Goal: Check status: Check status

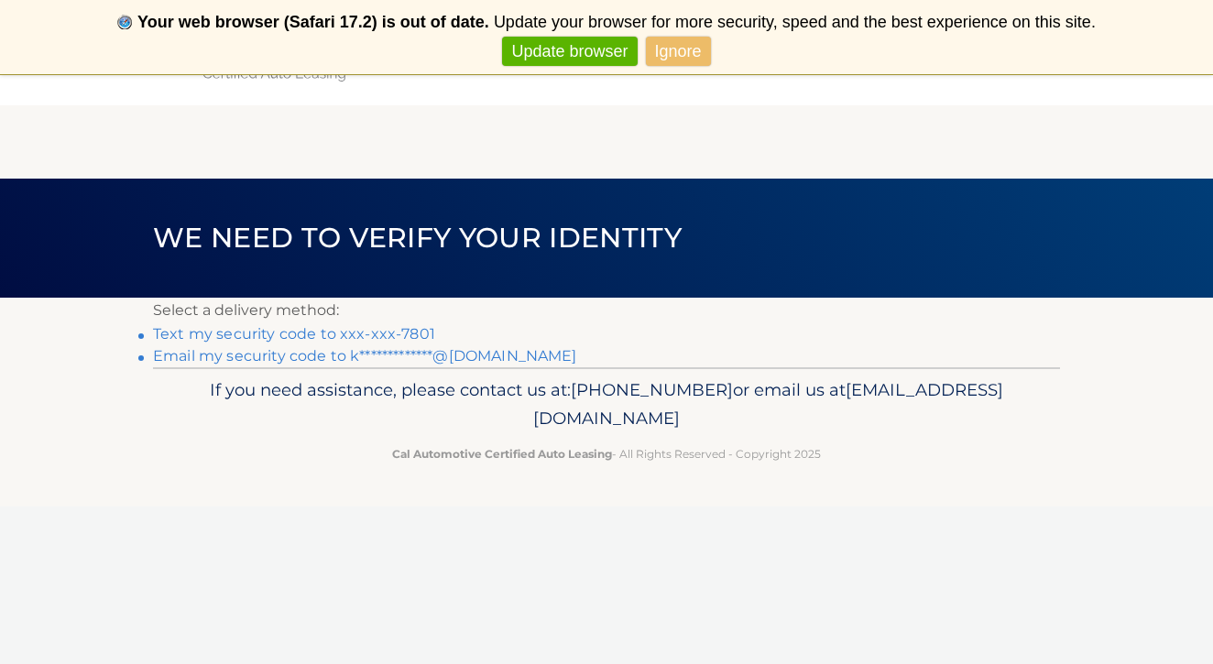
click at [458, 357] on link "**********" at bounding box center [365, 355] width 424 height 17
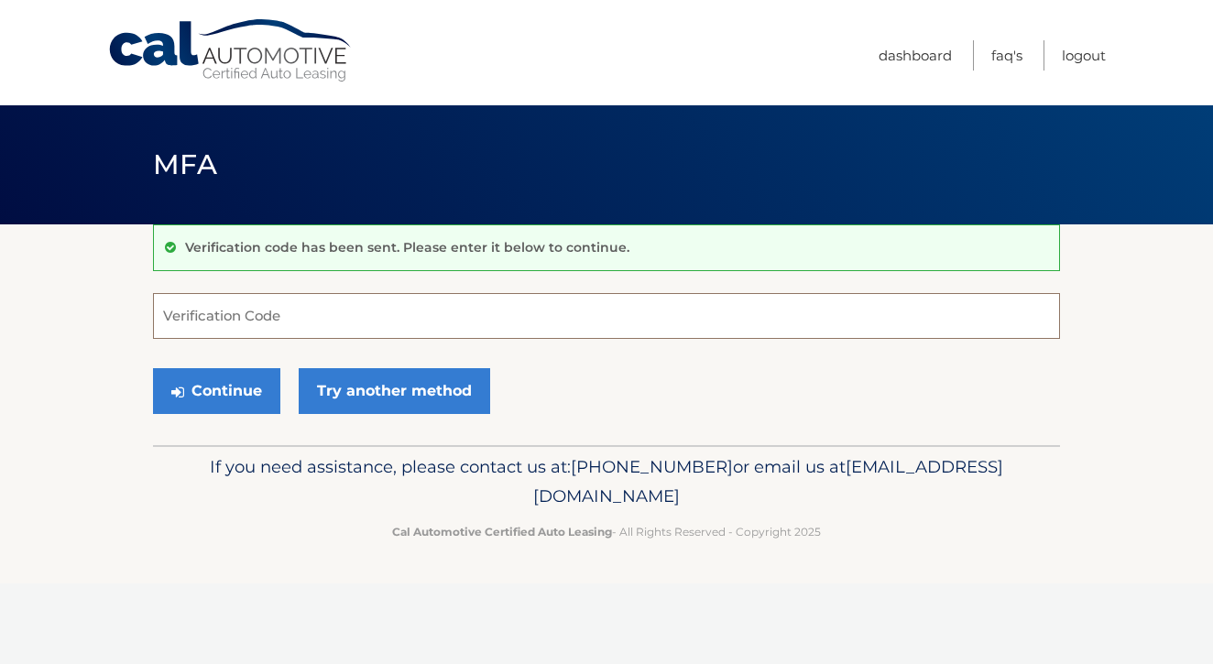
click at [558, 304] on input "Verification Code" at bounding box center [606, 316] width 907 height 46
paste input "905689"
type input "905689"
click at [251, 390] on button "Continue" at bounding box center [216, 391] width 127 height 46
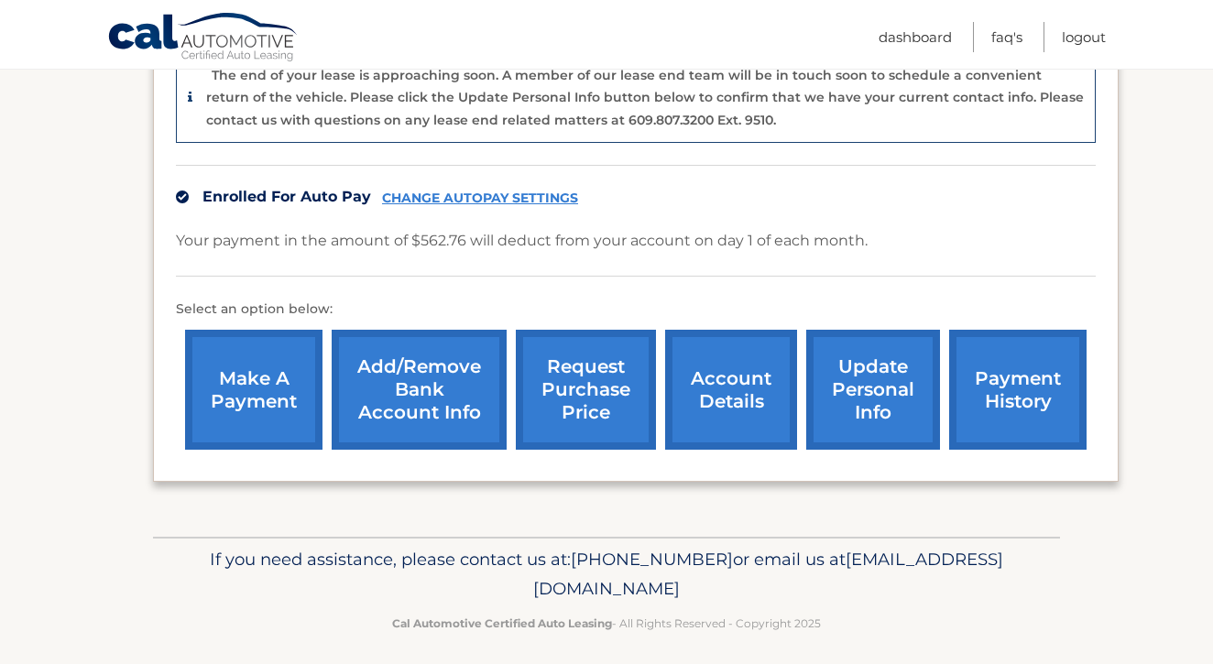
scroll to position [505, 0]
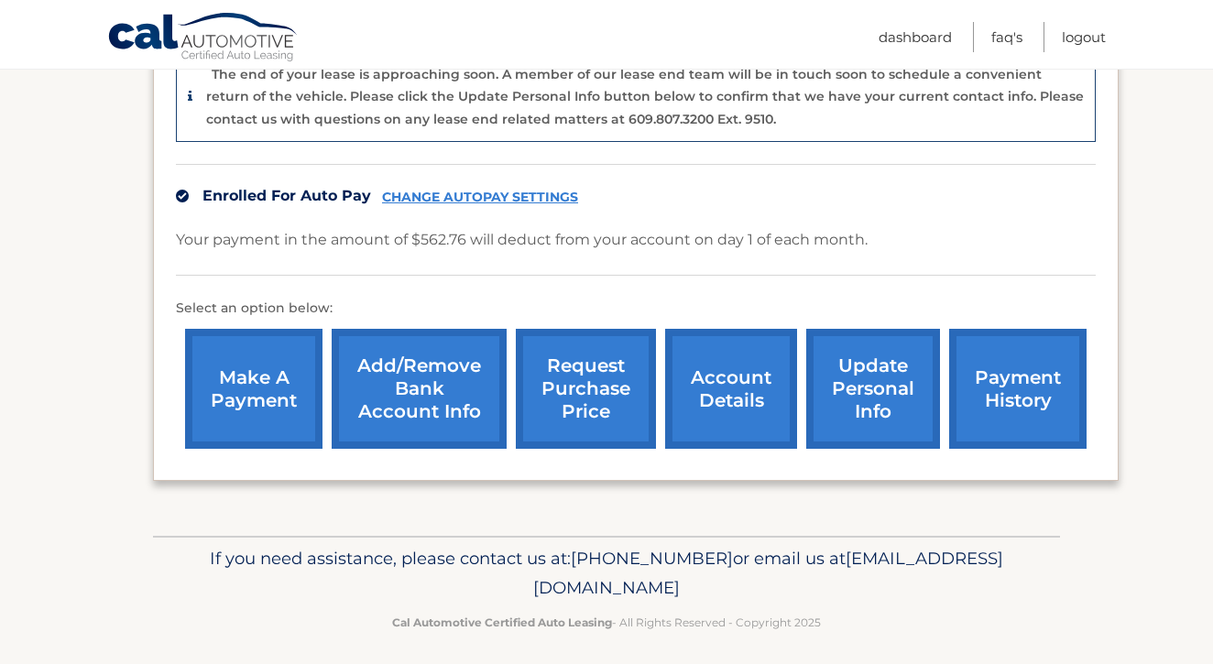
click at [759, 407] on link "account details" at bounding box center [731, 389] width 132 height 120
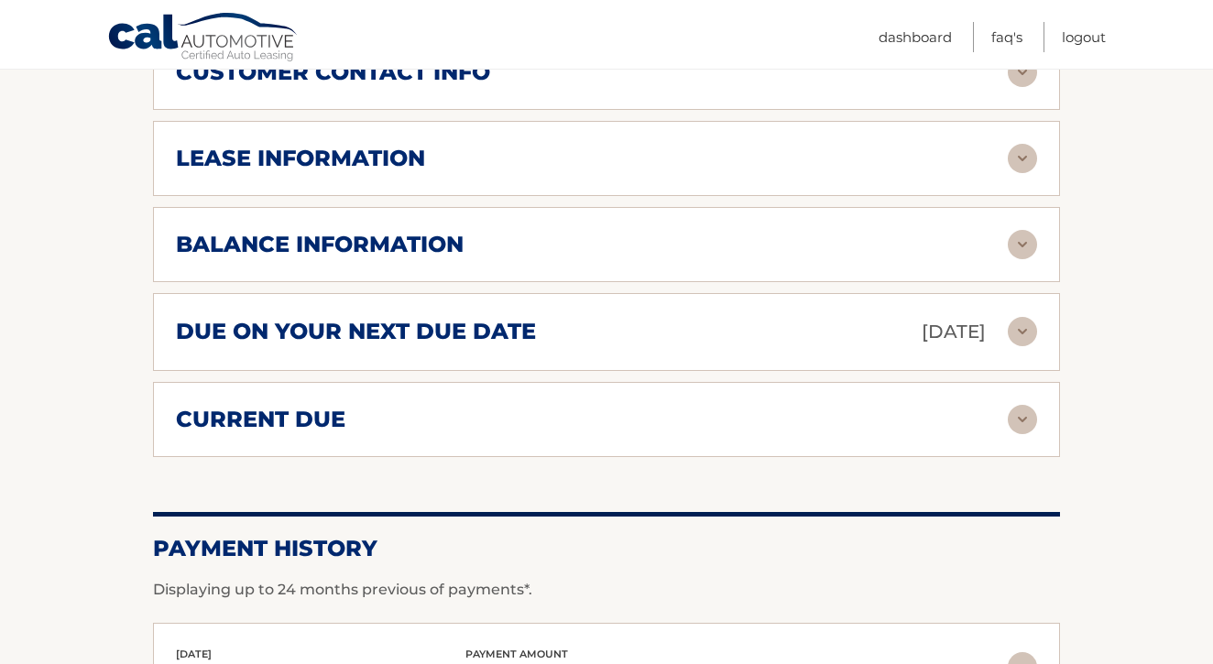
scroll to position [970, 0]
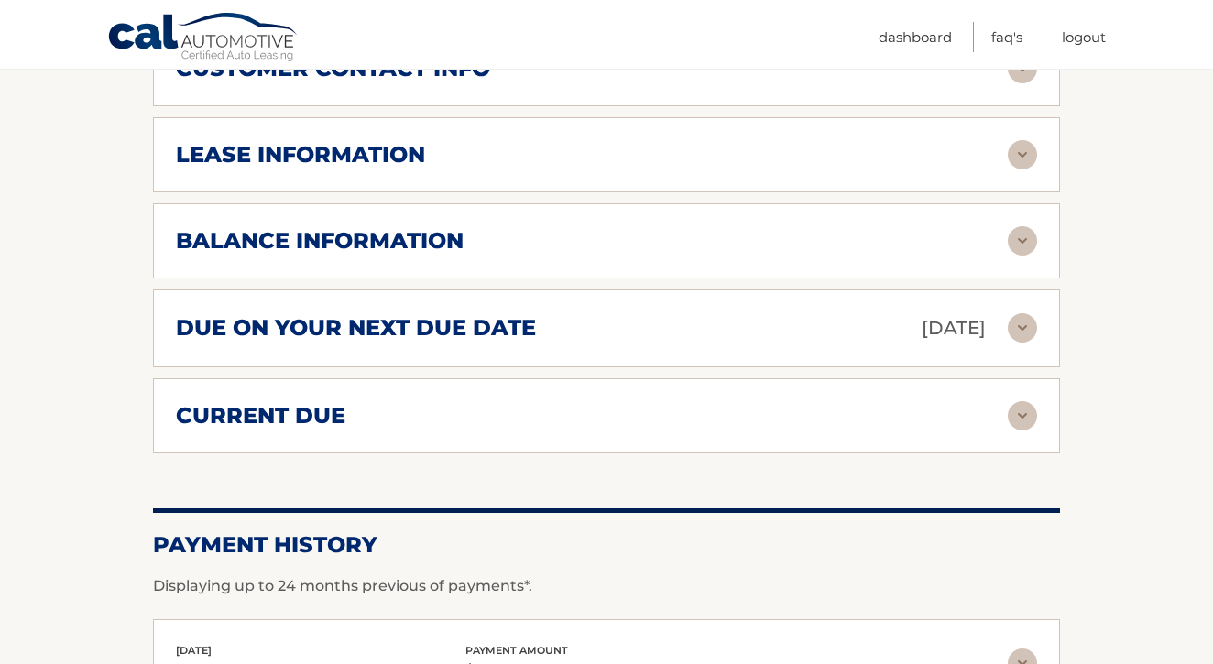
click at [854, 140] on div "lease information" at bounding box center [606, 154] width 861 height 29
